Goal: Information Seeking & Learning: Learn about a topic

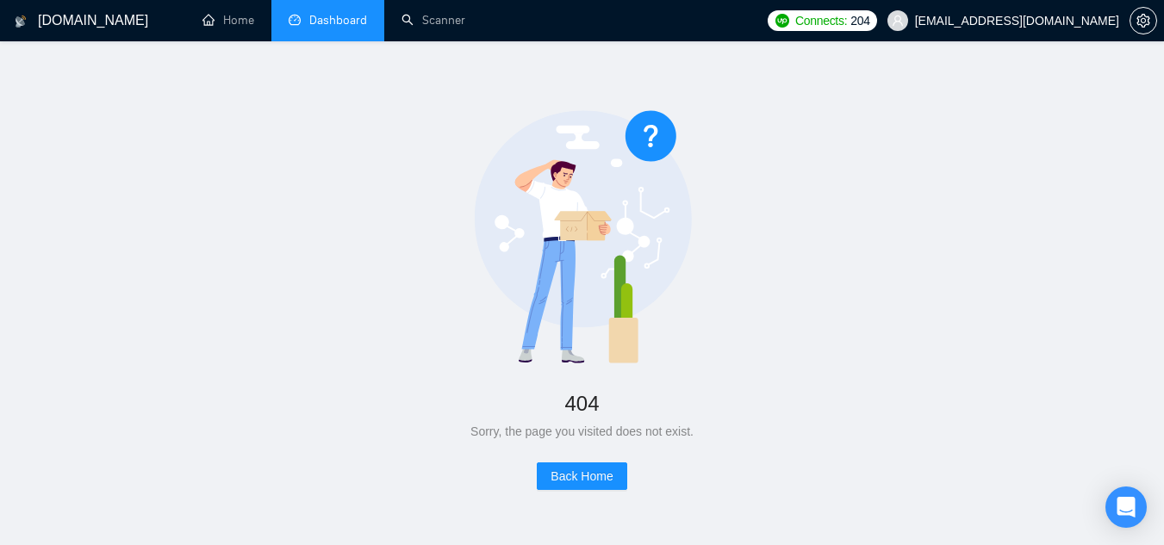
click at [343, 27] on link "Dashboard" at bounding box center [328, 20] width 78 height 15
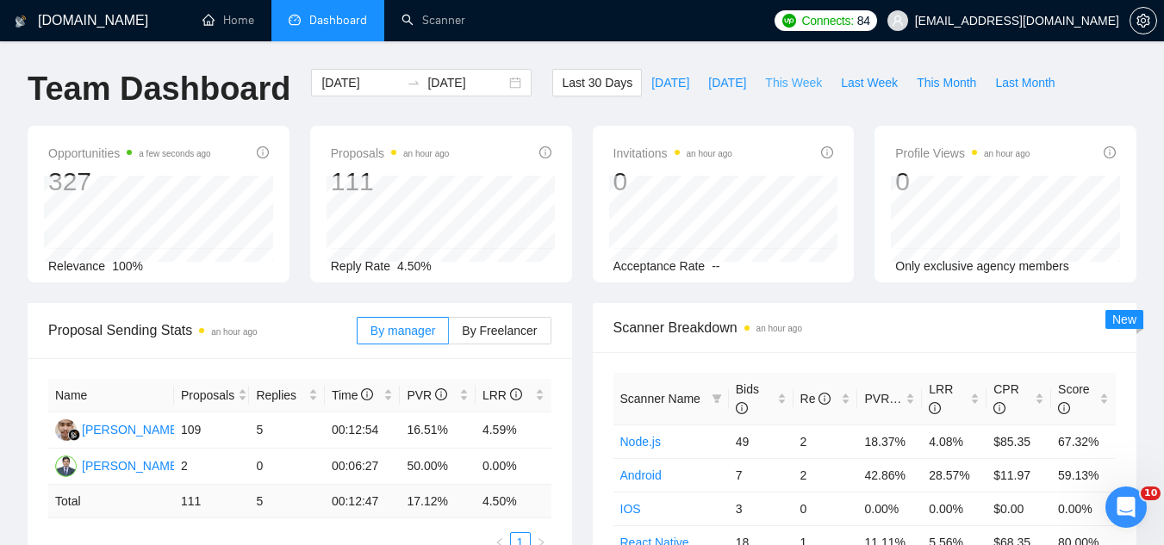
click at [775, 88] on span "This Week" at bounding box center [793, 82] width 57 height 19
type input "[DATE]"
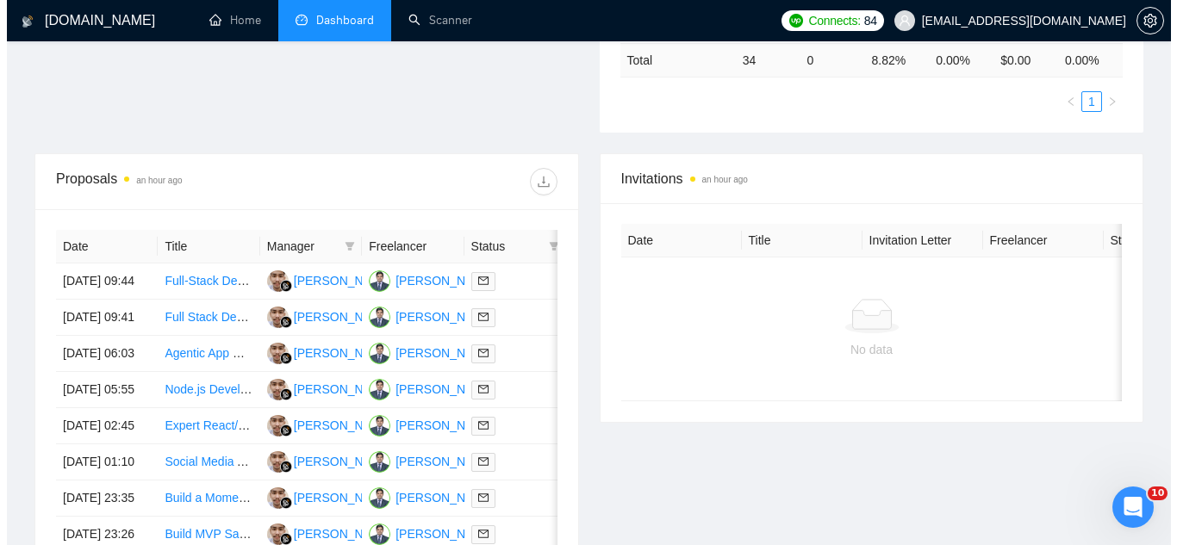
scroll to position [517, 0]
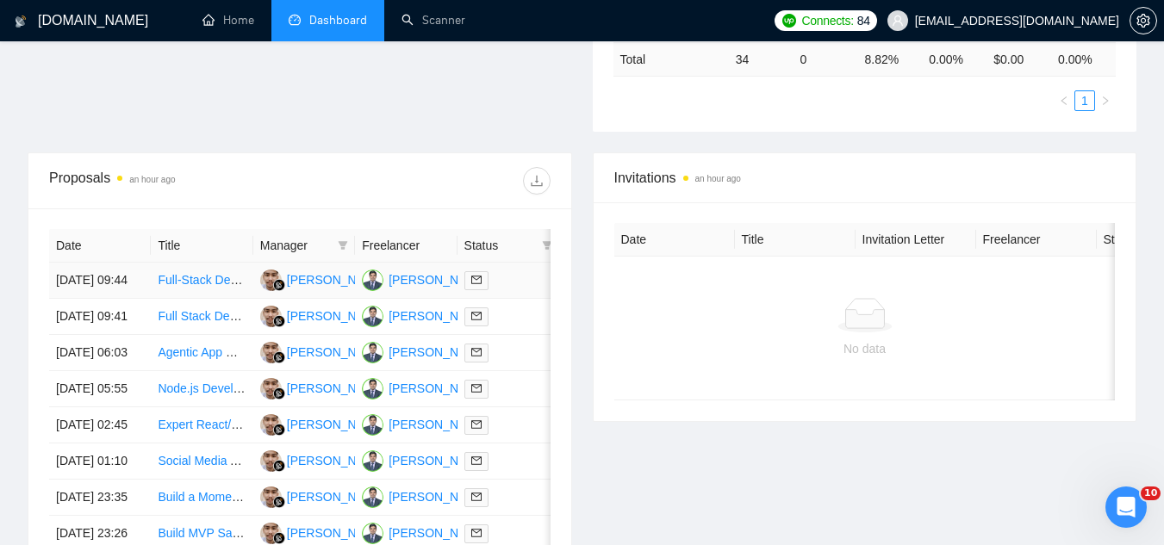
click at [174, 299] on td "Full-Stack Developer Needed to Build LMS MVP (React, Node, PostgreSQL)" at bounding box center [202, 281] width 102 height 36
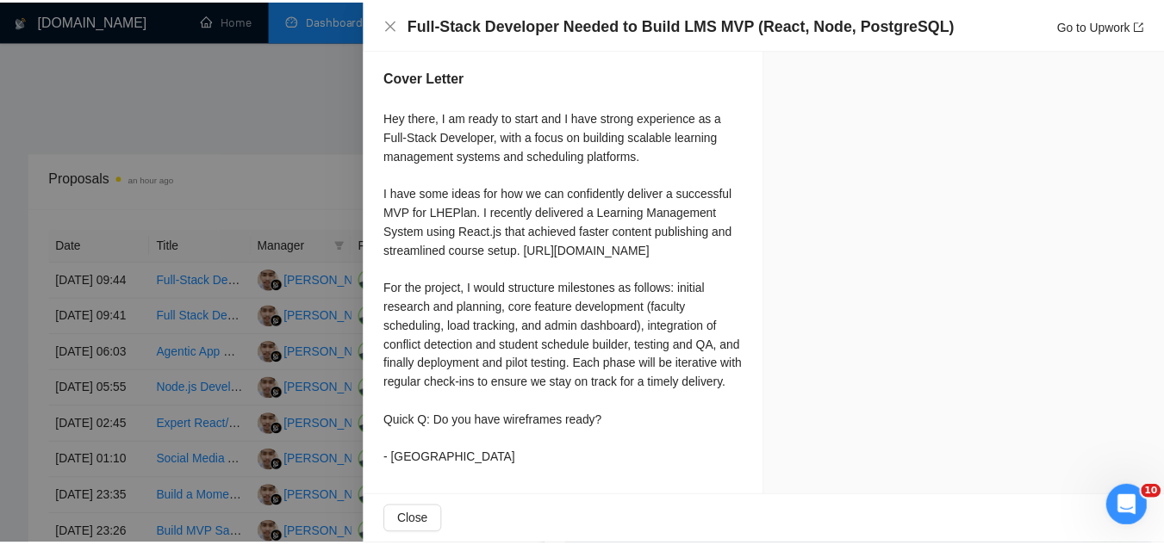
scroll to position [1550, 0]
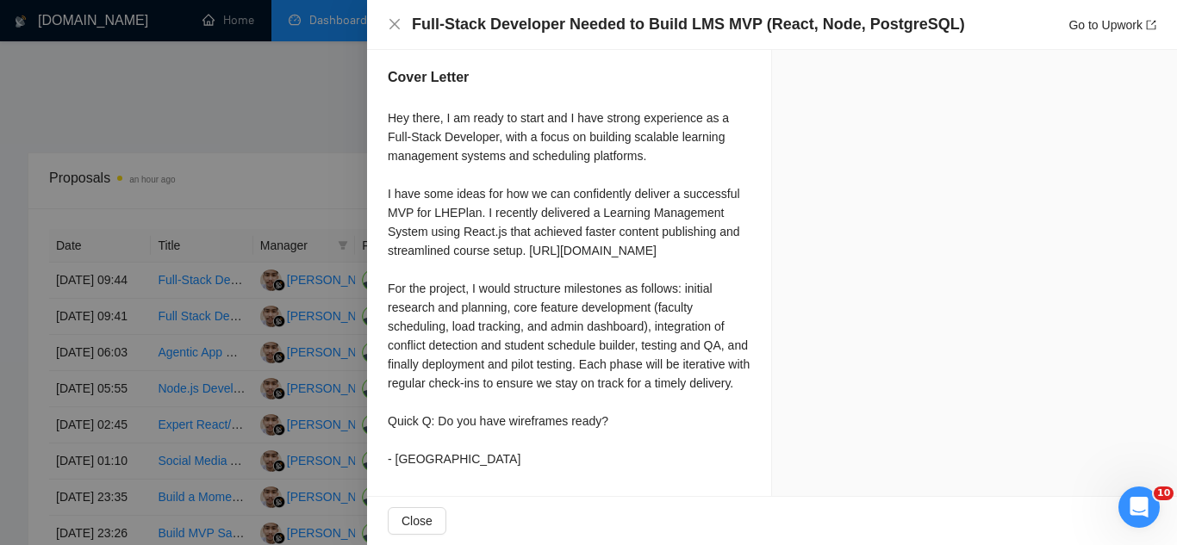
click at [210, 116] on div at bounding box center [588, 272] width 1177 height 545
